Goal: Task Accomplishment & Management: Manage account settings

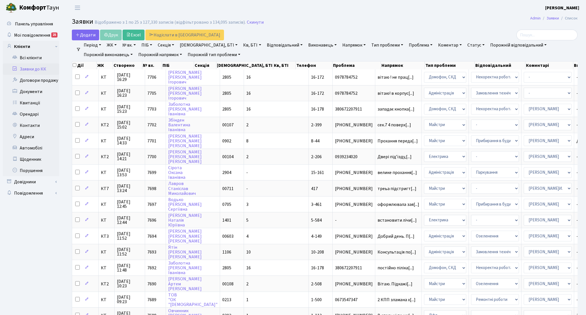
select select "25"
click at [524, 39] on input "search" at bounding box center [546, 35] width 61 height 11
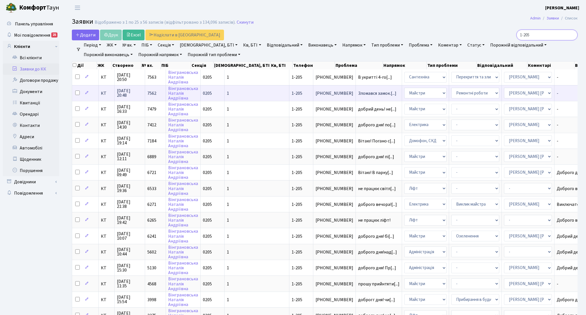
type input "1-205"
click at [104, 95] on span "КТ" at bounding box center [106, 93] width 11 height 5
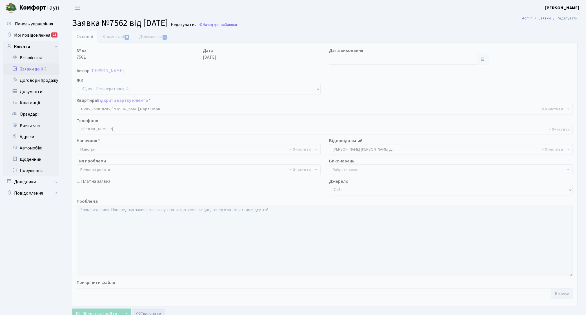
select select "205"
select select "62"
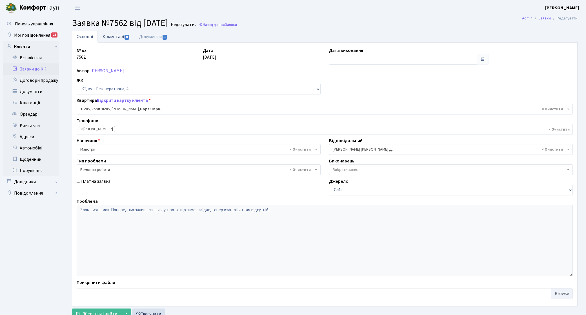
click at [113, 39] on link "Коментарі 0" at bounding box center [116, 37] width 37 height 12
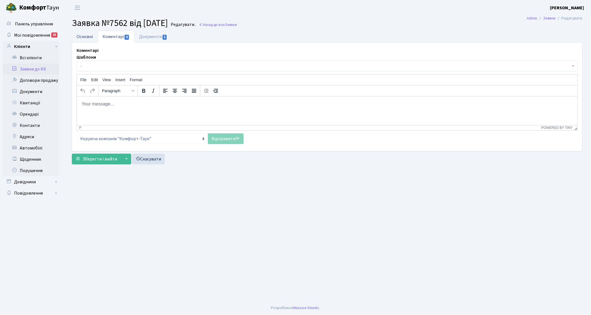
click at [85, 39] on link "Основні" at bounding box center [85, 37] width 26 height 12
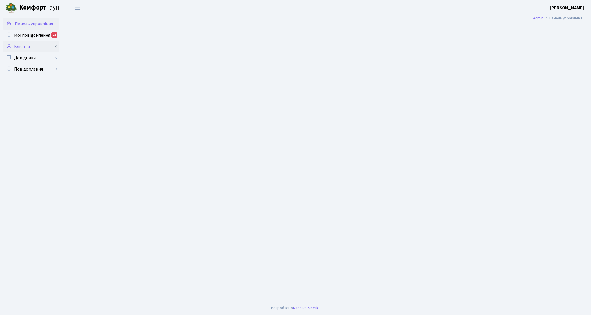
click at [25, 43] on link "Клієнти" at bounding box center [31, 46] width 56 height 11
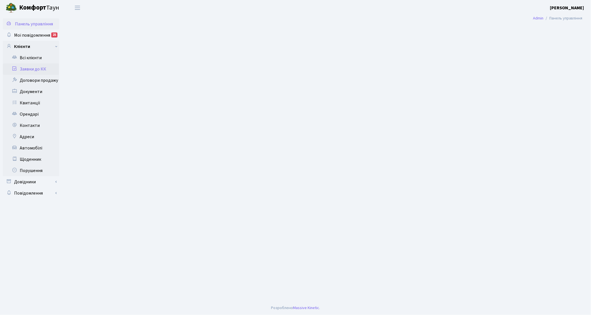
click at [37, 71] on link "Заявки до КК" at bounding box center [31, 68] width 56 height 11
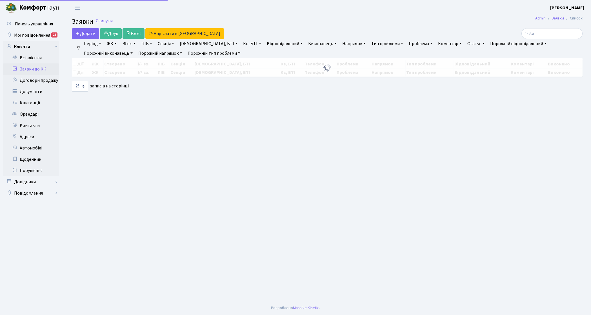
select select "25"
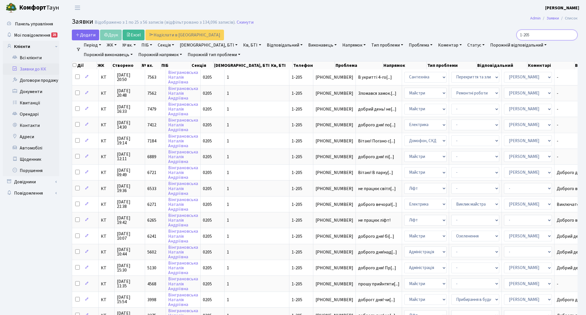
drag, startPoint x: 537, startPoint y: 36, endPoint x: 479, endPoint y: 23, distance: 59.5
click at [506, 30] on div "1-205" at bounding box center [496, 35] width 163 height 11
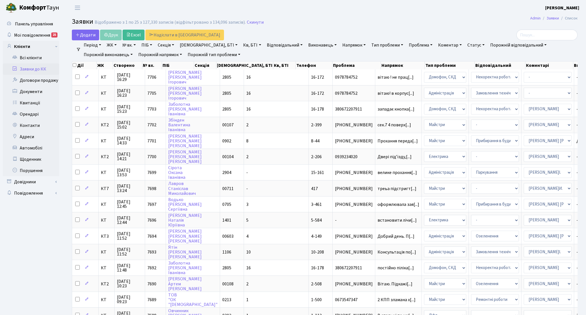
click at [340, 44] on link "Напрямок" at bounding box center [354, 45] width 28 height 10
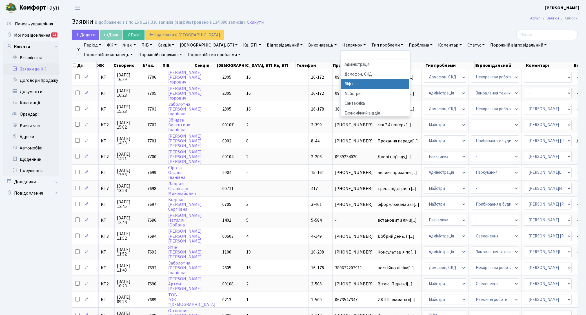
click at [341, 85] on li "Ліфт" at bounding box center [375, 84] width 68 height 10
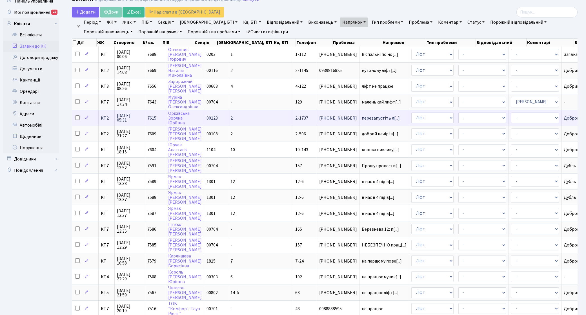
scroll to position [35, 0]
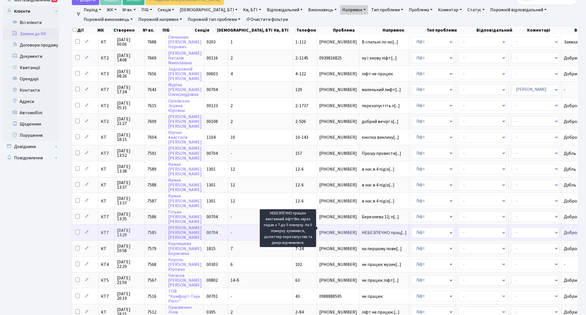
click at [362, 229] on span "НЕБЕЗПЕЧНО прац[...]" at bounding box center [384, 232] width 45 height 6
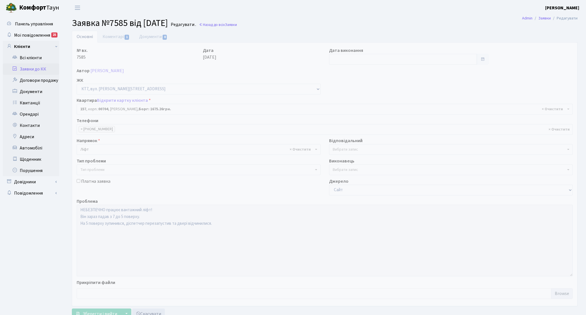
select select "18560"
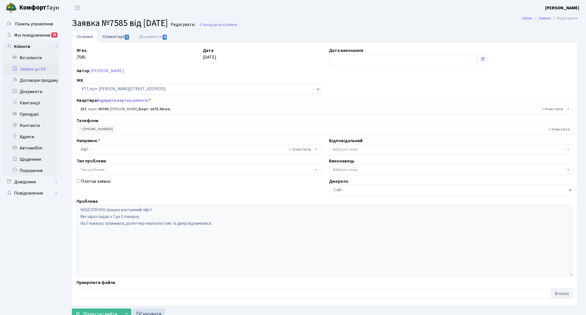
click at [114, 39] on link "Коментарі 1" at bounding box center [116, 37] width 37 height 12
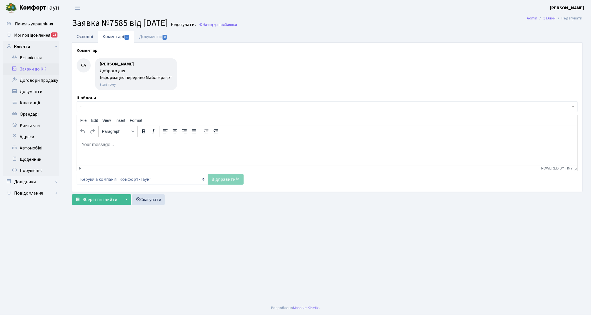
click at [85, 38] on link "Основні" at bounding box center [85, 37] width 26 height 12
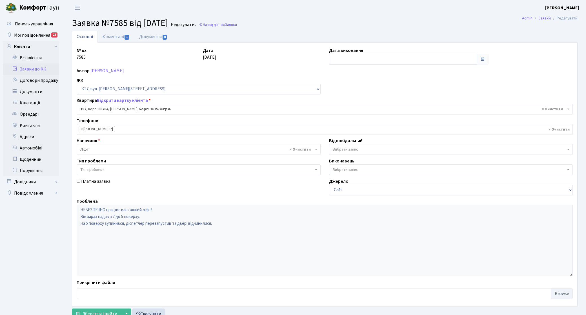
click at [47, 67] on link "Заявки до КК" at bounding box center [31, 68] width 56 height 11
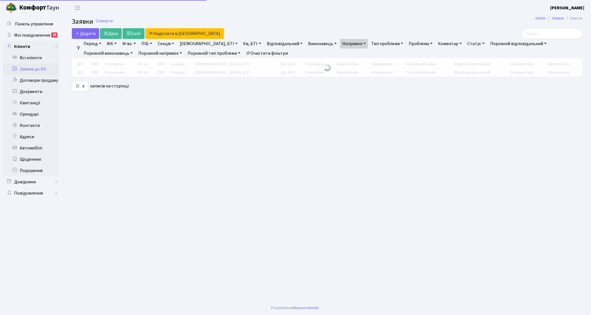
select select "25"
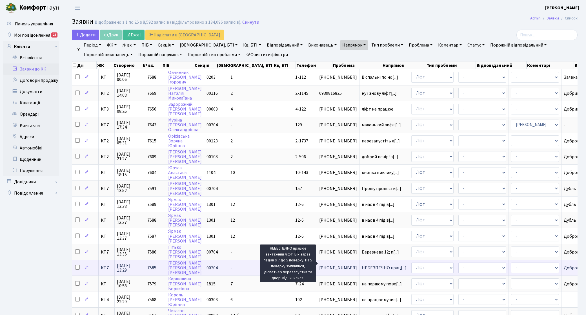
click at [362, 265] on span "НЕБЕЗПЕЧНО прац[...]" at bounding box center [384, 268] width 45 height 6
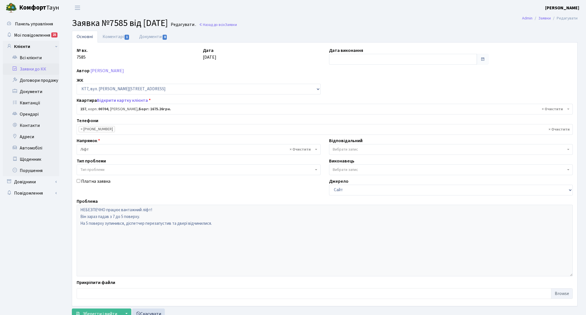
select select "18560"
click at [34, 69] on link "Заявки до КК" at bounding box center [31, 68] width 56 height 11
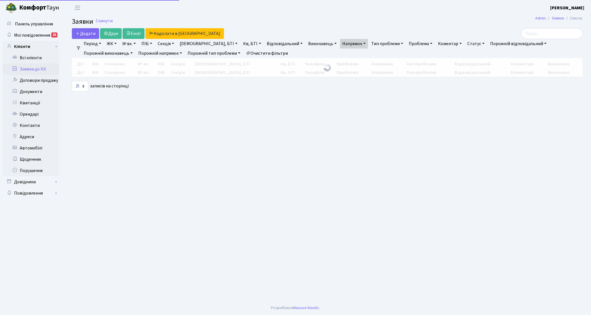
select select "25"
